Goal: Information Seeking & Learning: Check status

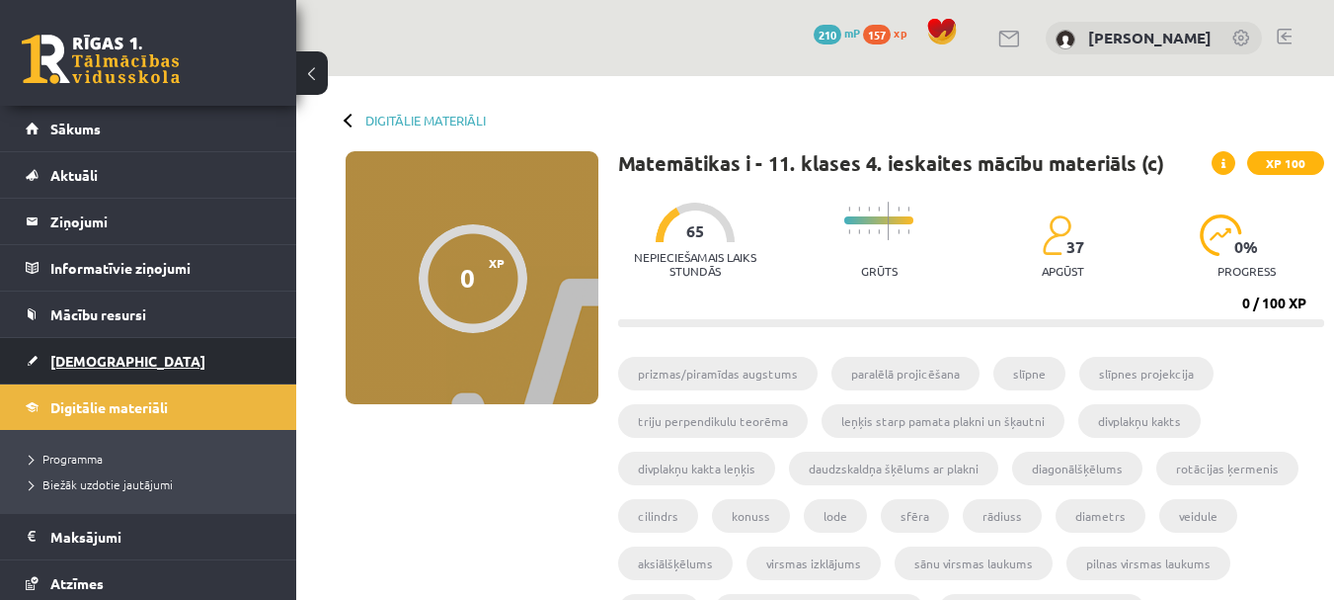
click at [106, 351] on link "[DEMOGRAPHIC_DATA]" at bounding box center [149, 360] width 246 height 45
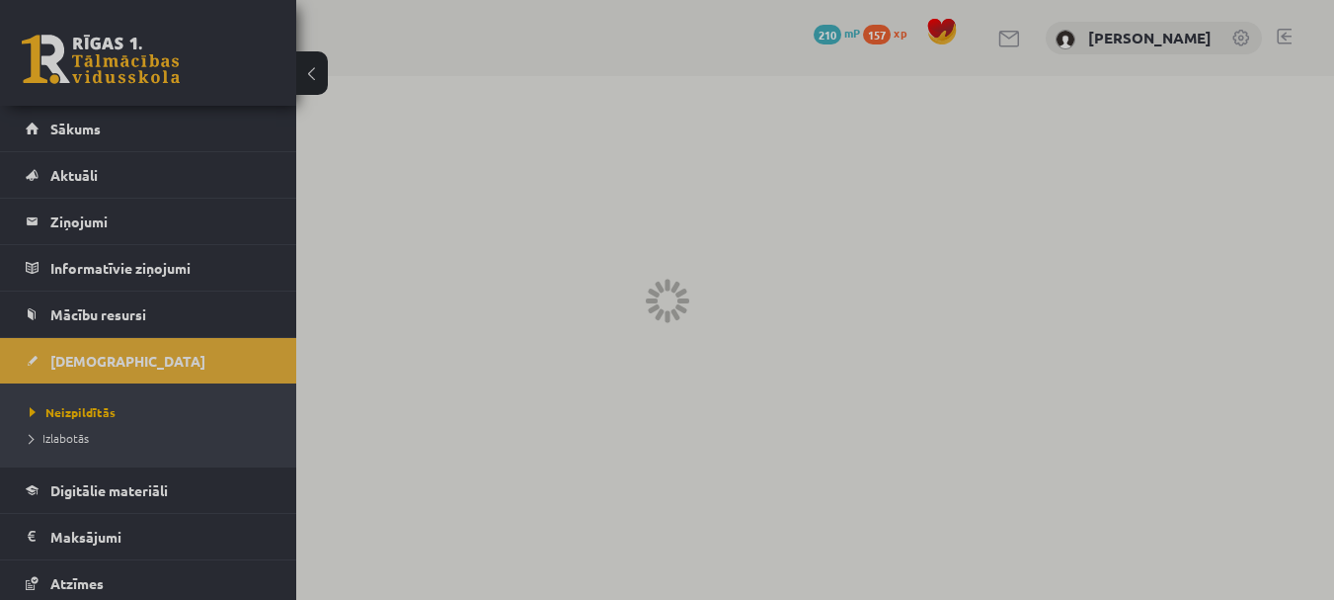
click at [92, 356] on div at bounding box center [667, 300] width 1334 height 600
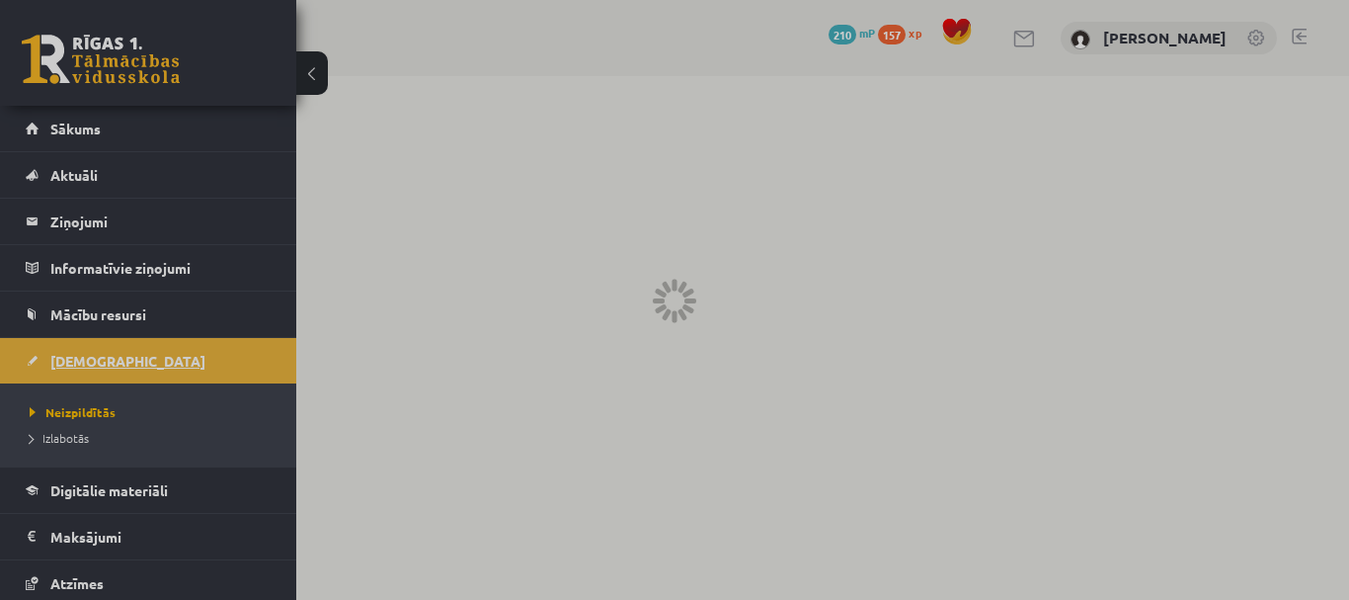
click at [64, 354] on span "[DEMOGRAPHIC_DATA]" at bounding box center [127, 361] width 155 height 18
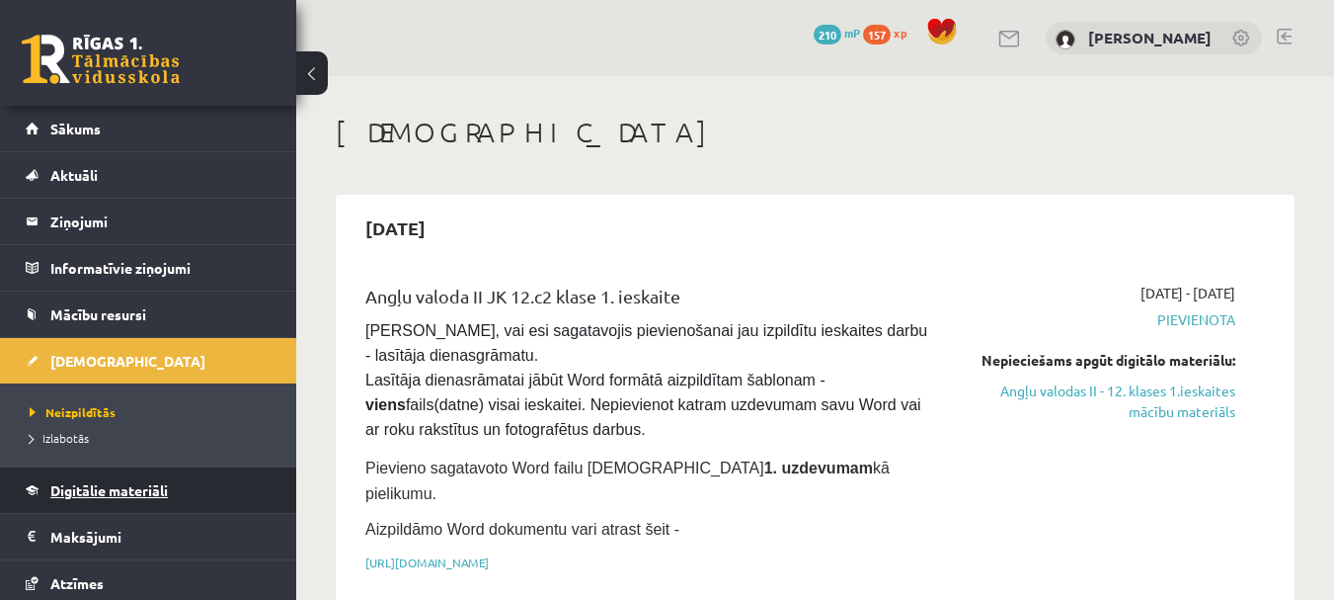
click at [124, 471] on link "Digitālie materiāli" at bounding box center [149, 489] width 246 height 45
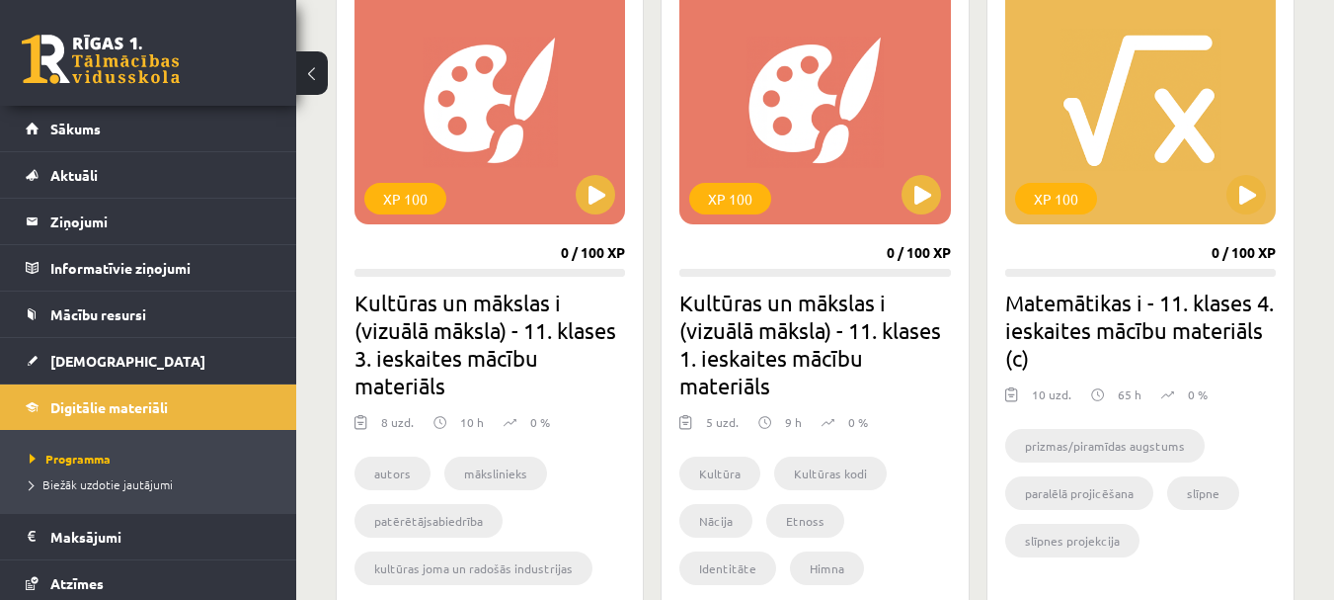
scroll to position [1297, 0]
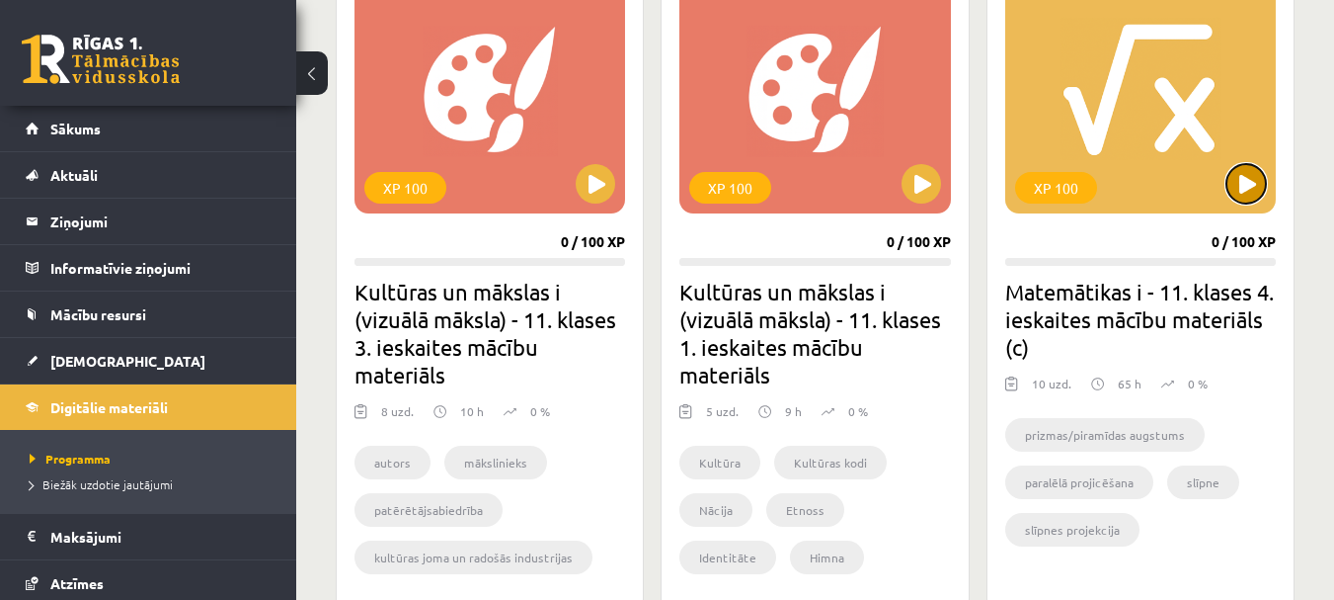
click at [1248, 201] on button at bounding box center [1247, 184] width 40 height 40
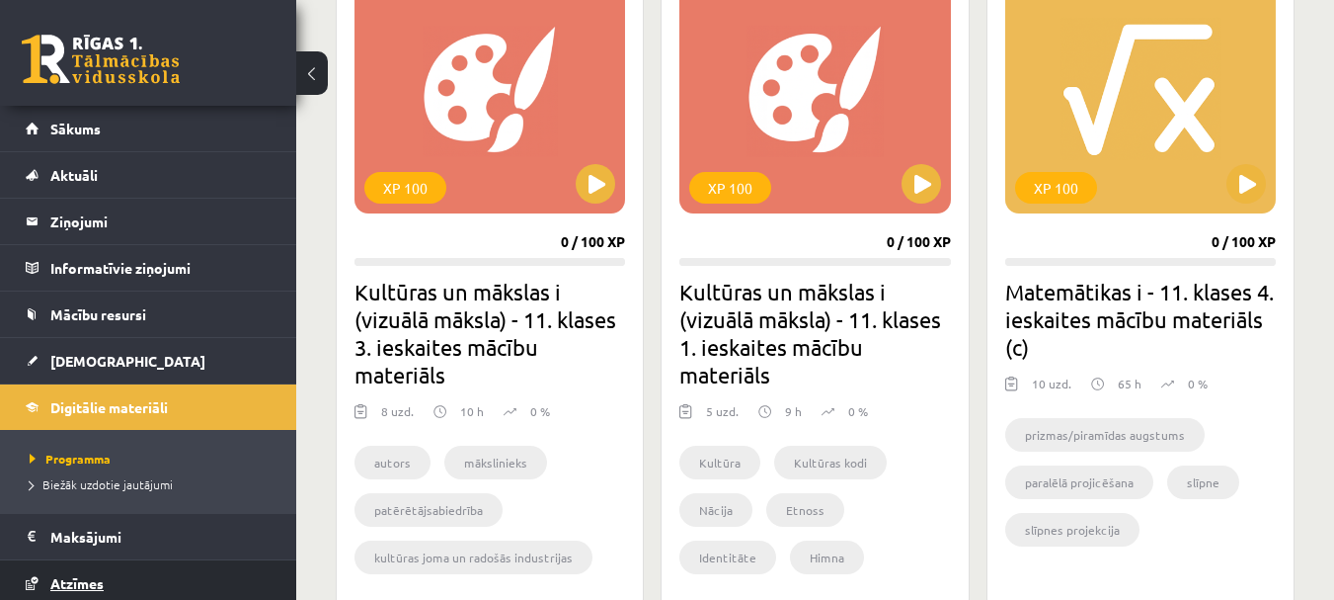
click at [98, 576] on span "Atzīmes" at bounding box center [76, 583] width 53 height 18
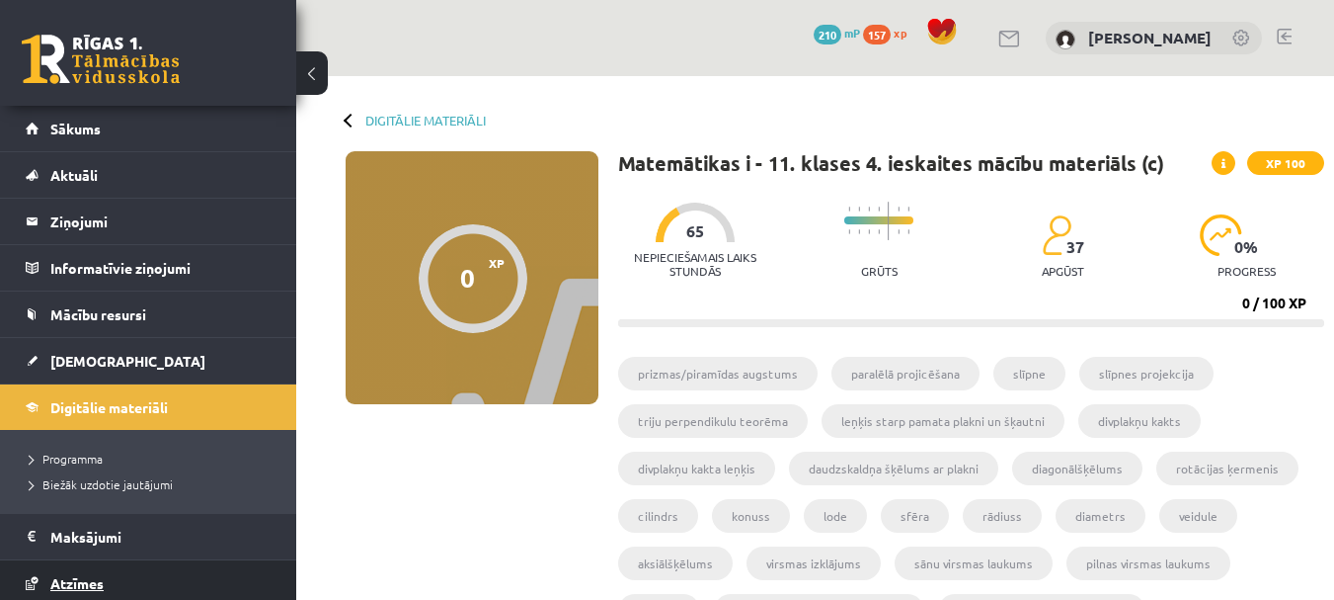
click at [116, 575] on link "Atzīmes" at bounding box center [149, 582] width 246 height 45
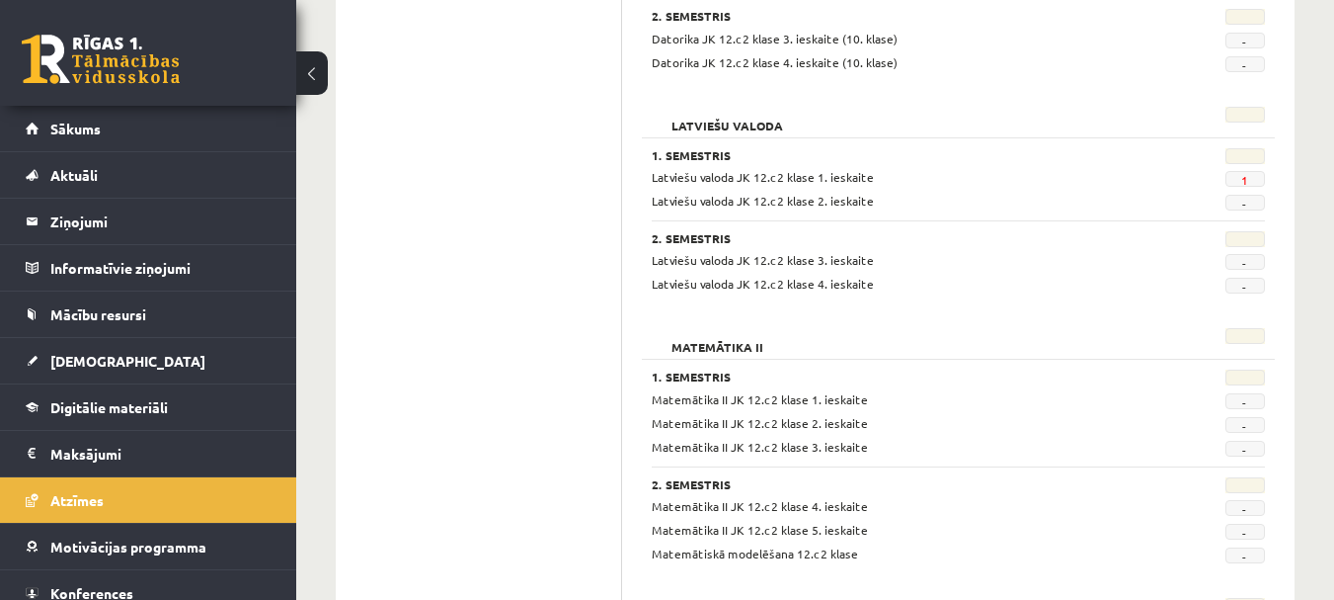
scroll to position [658, 0]
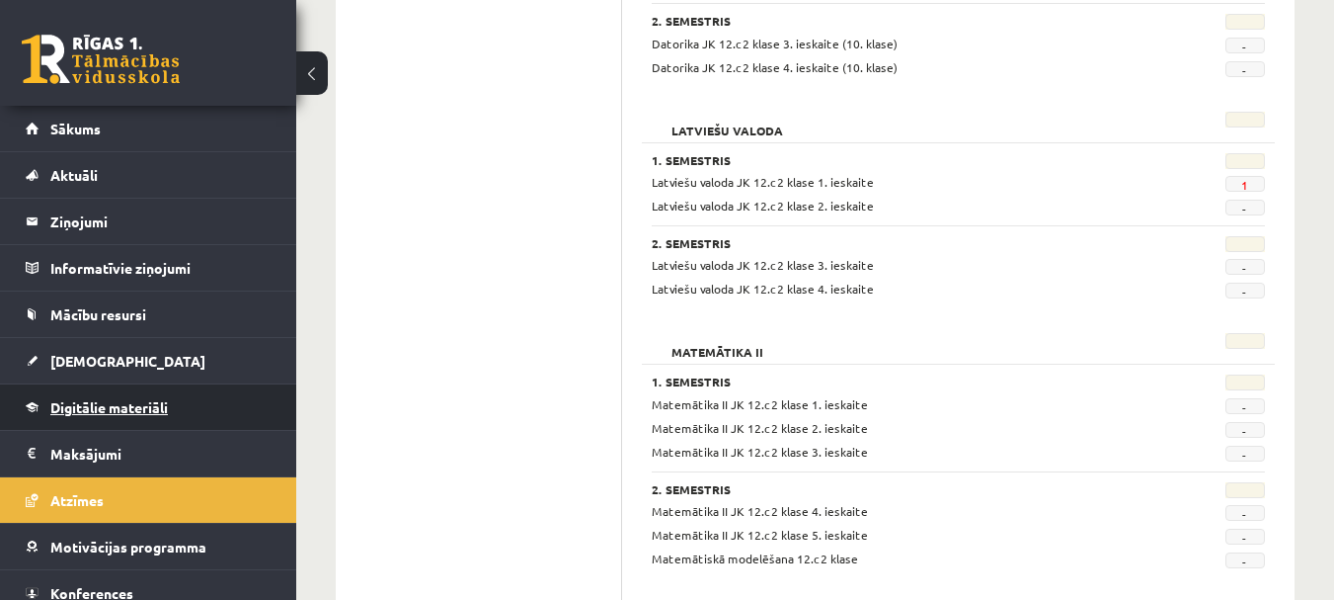
click at [36, 417] on link "Digitālie materiāli" at bounding box center [149, 406] width 246 height 45
